Goal: Navigation & Orientation: Find specific page/section

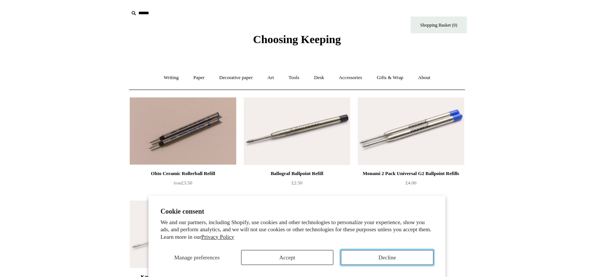
click at [423, 258] on button "Decline" at bounding box center [387, 257] width 93 height 15
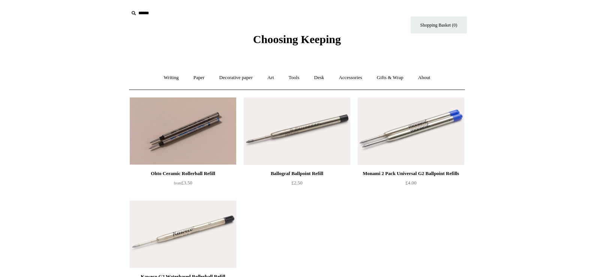
click at [536, 152] on html "Cookie consent We and our partners, including Shopify, use cookies and other te…" at bounding box center [297, 212] width 594 height 425
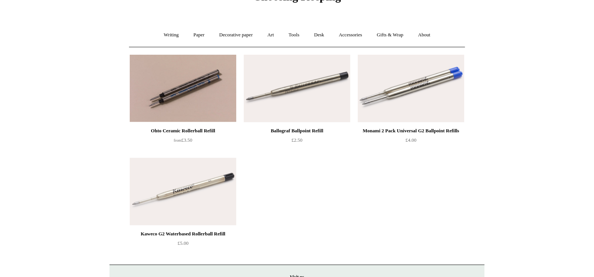
scroll to position [45, 0]
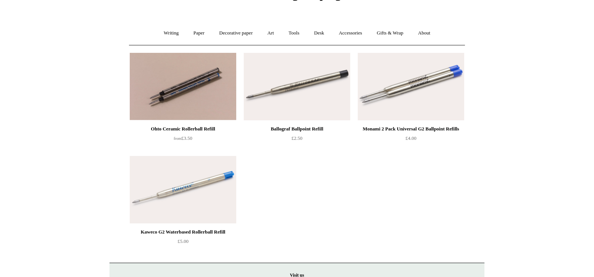
click at [217, 181] on img at bounding box center [183, 189] width 106 height 67
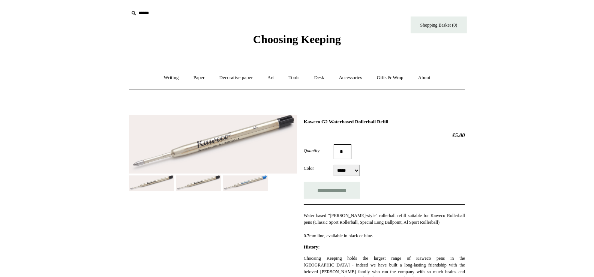
click at [168, 77] on link "Writing +" at bounding box center [171, 78] width 28 height 20
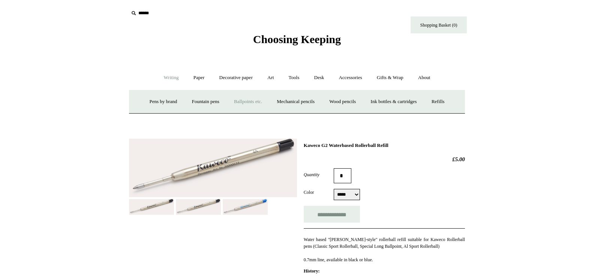
click at [253, 100] on link "Ballpoints etc. +" at bounding box center [248, 102] width 42 height 20
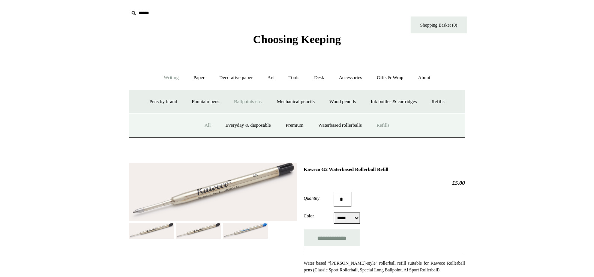
click at [201, 123] on link "All" at bounding box center [207, 125] width 20 height 20
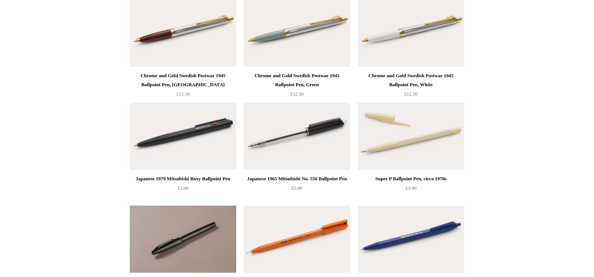
scroll to position [1349, 0]
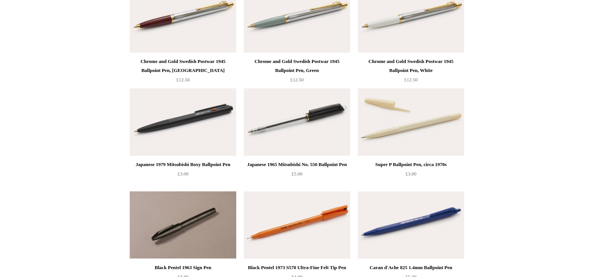
click at [214, 105] on img at bounding box center [183, 121] width 106 height 67
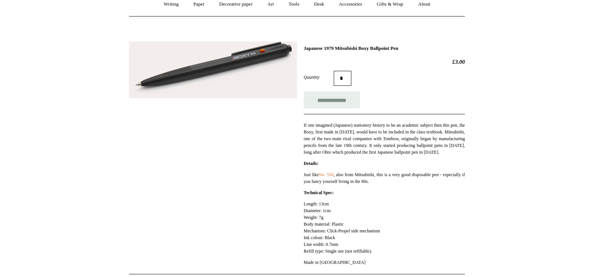
scroll to position [75, 0]
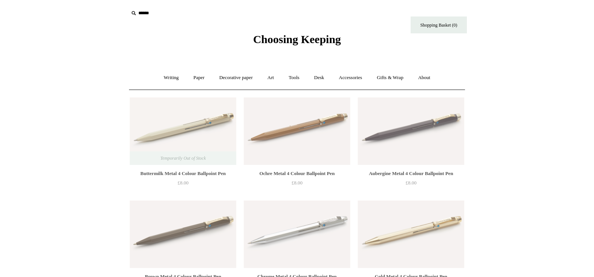
scroll to position [1349, 0]
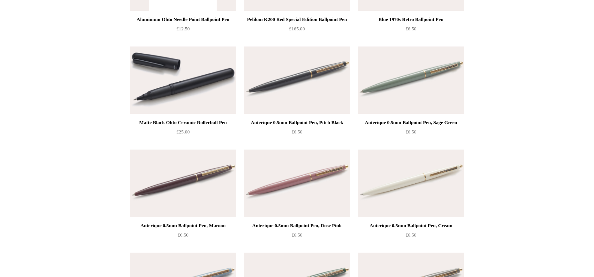
scroll to position [3141, 0]
